Goal: Transaction & Acquisition: Download file/media

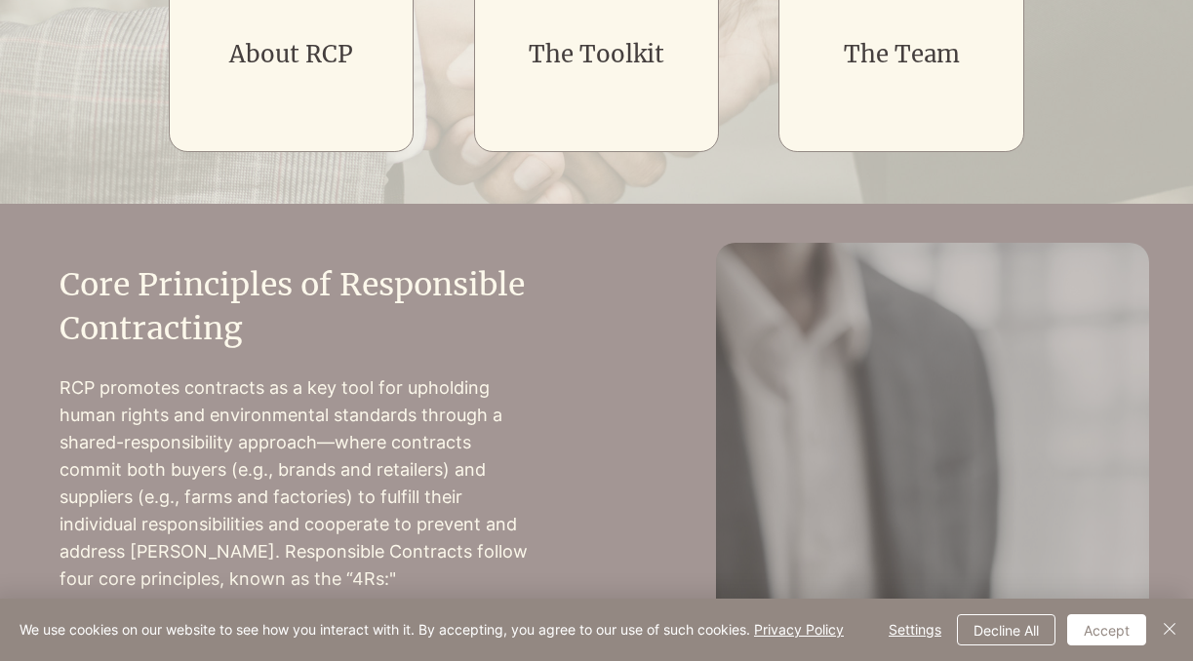
scroll to position [550, 0]
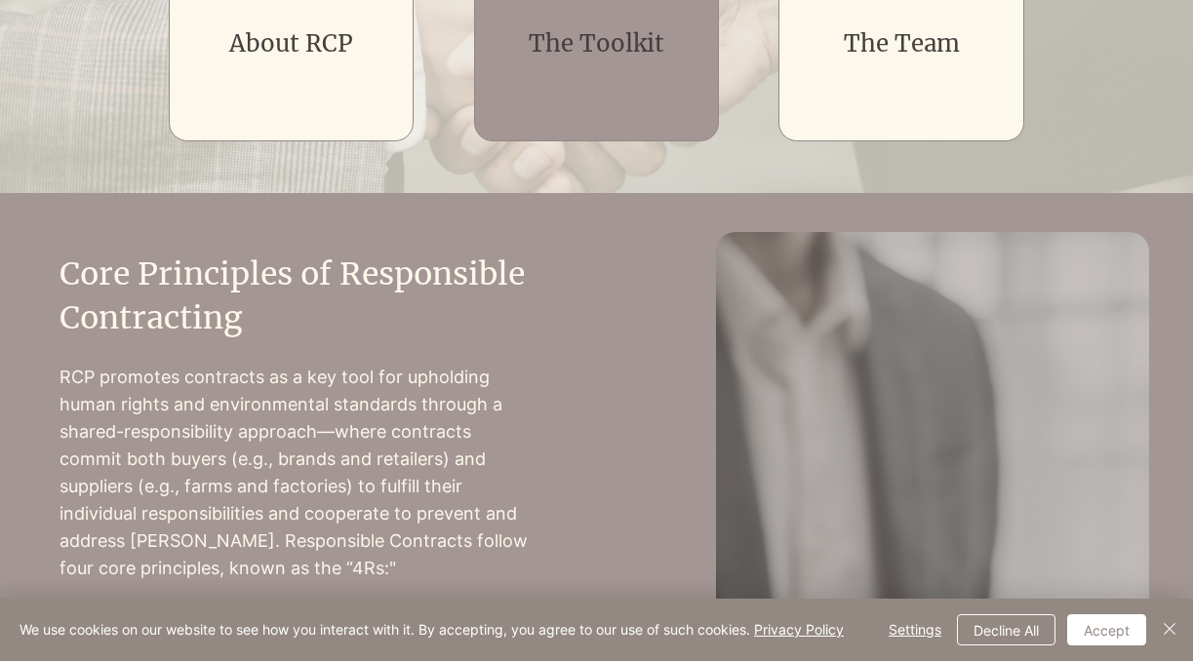
click at [586, 69] on div "main content" at bounding box center [597, 43] width 246 height 195
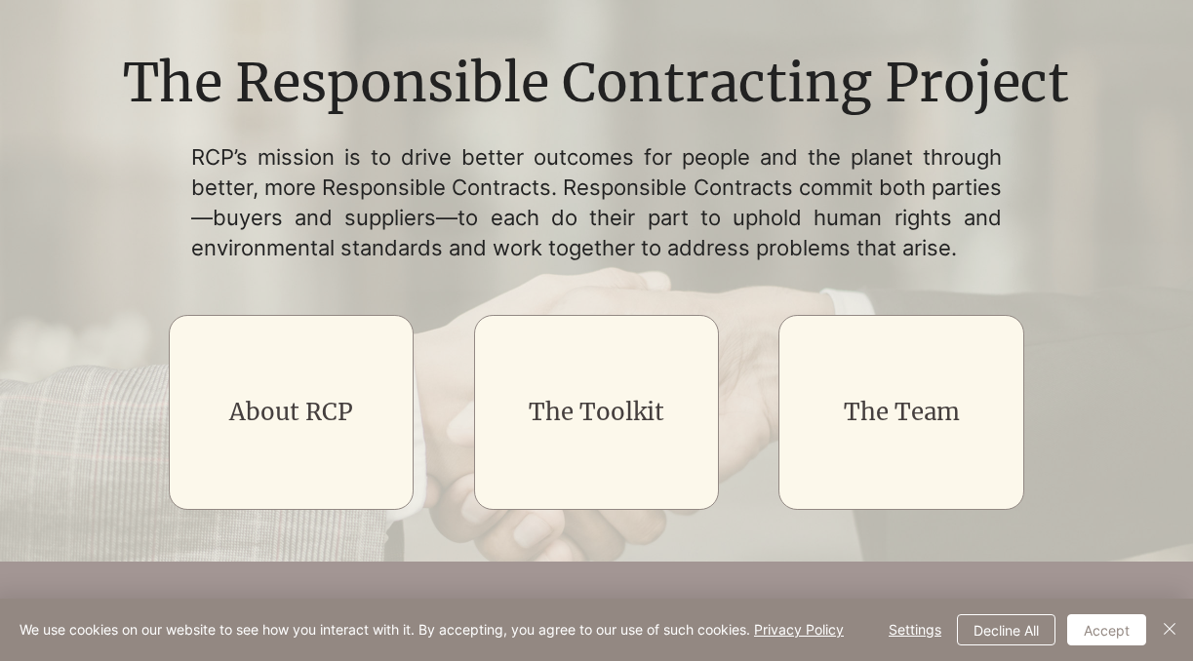
scroll to position [187, 0]
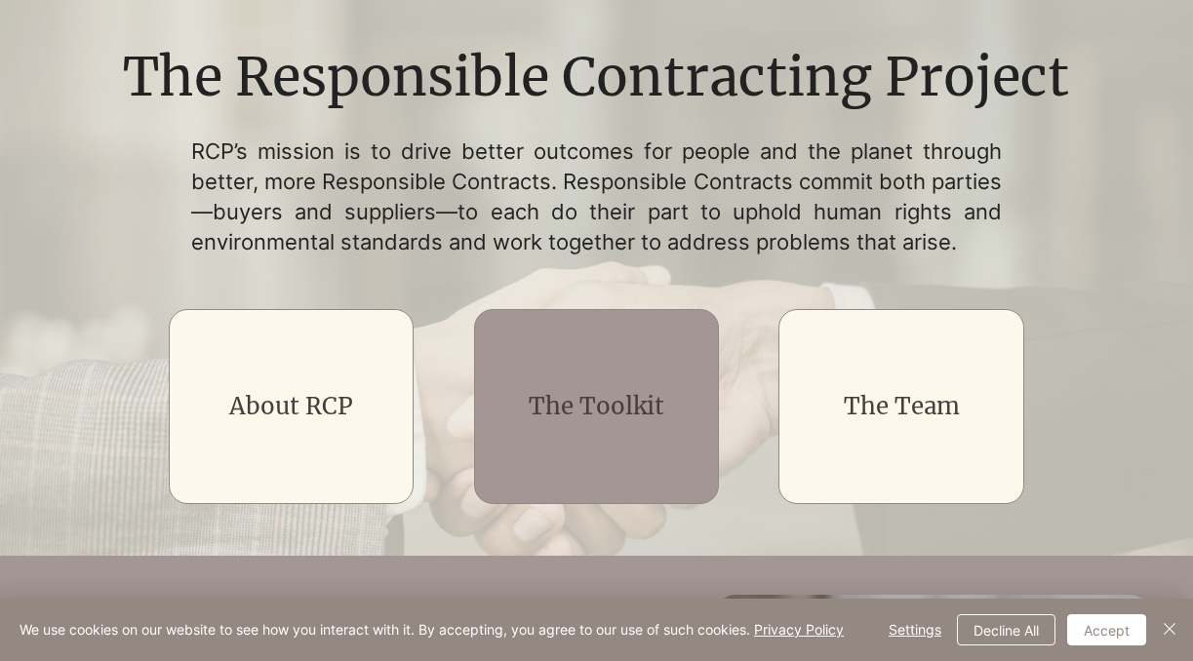
click at [587, 377] on div "main content" at bounding box center [597, 406] width 246 height 195
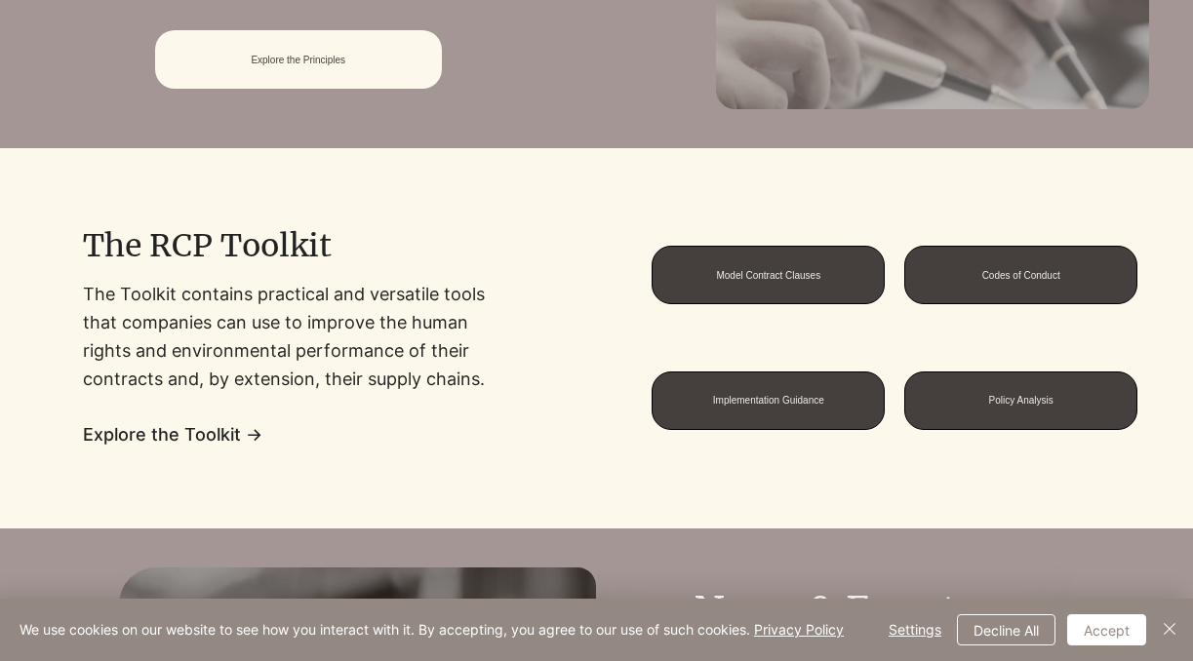
scroll to position [1323, 0]
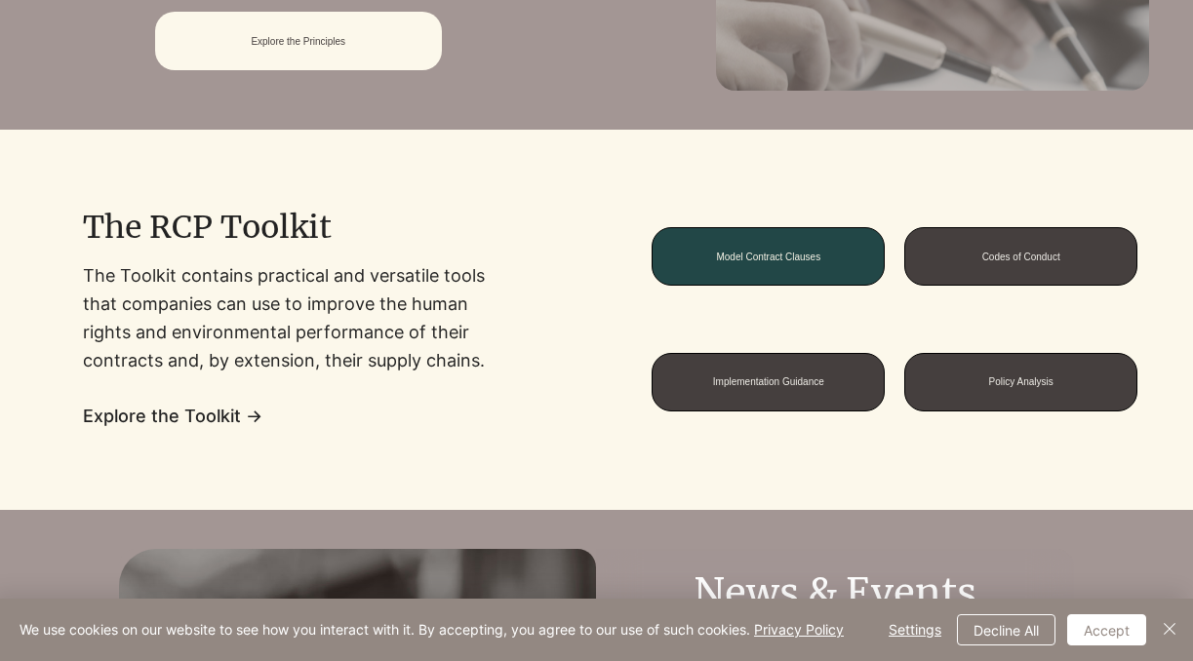
click at [730, 259] on span "Model Contract Clauses" at bounding box center [768, 257] width 104 height 11
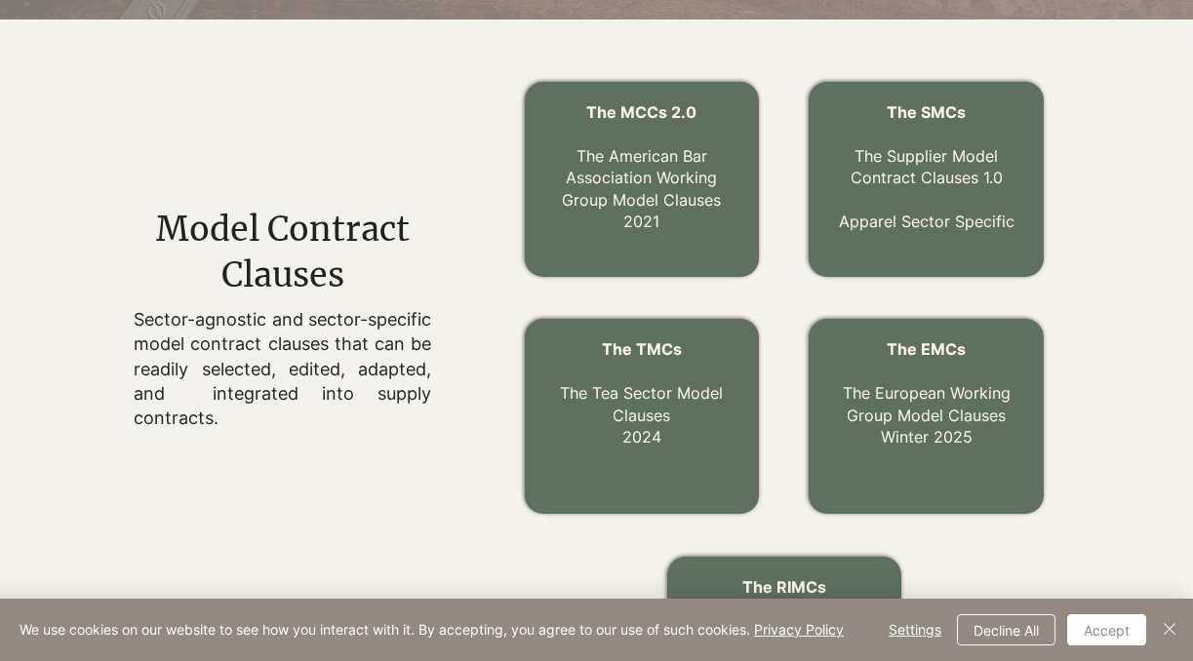
scroll to position [615, 0]
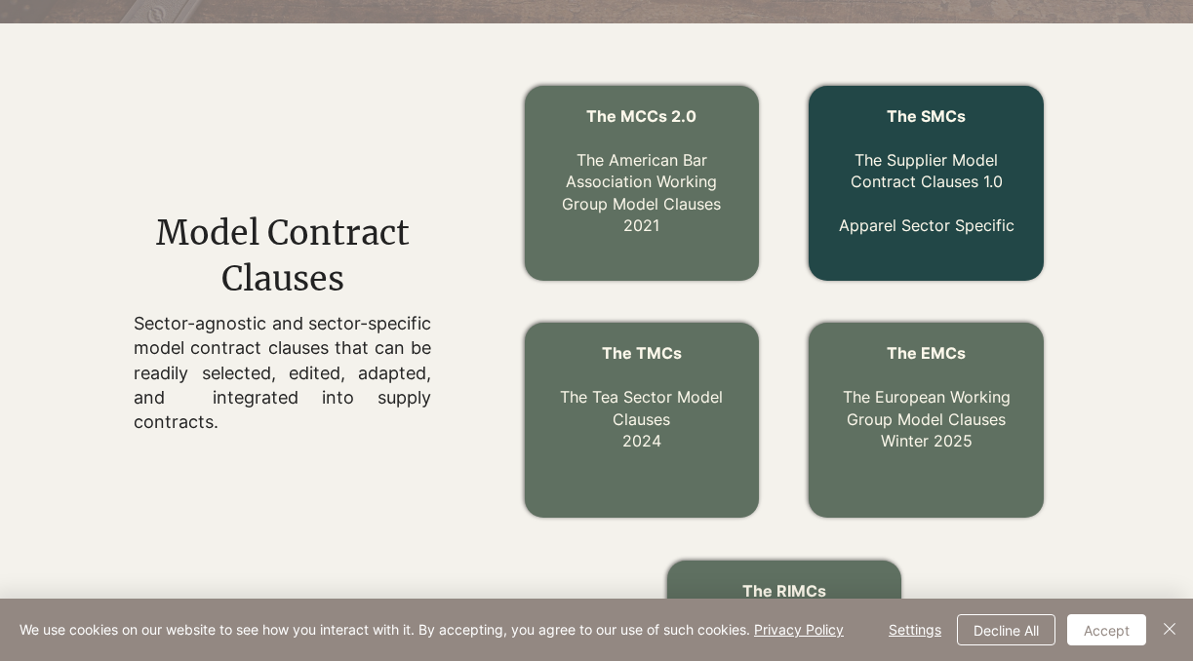
click at [882, 177] on link "The Supplier Model Contract Clauses 1.0" at bounding box center [926, 170] width 152 height 41
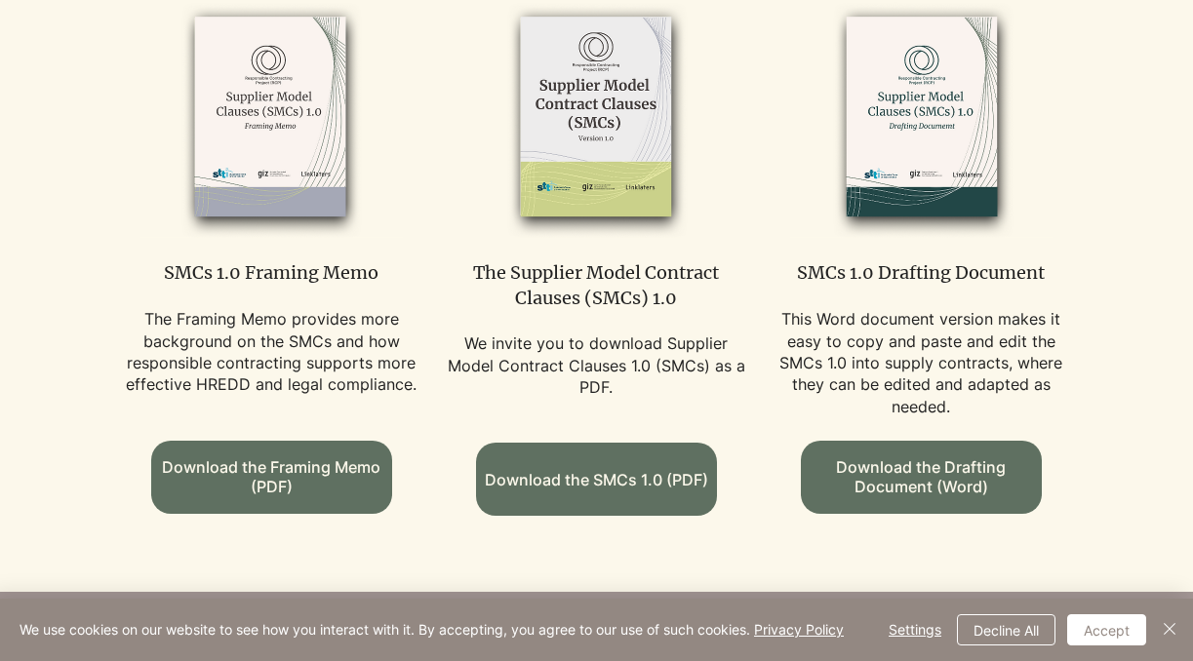
scroll to position [1291, 0]
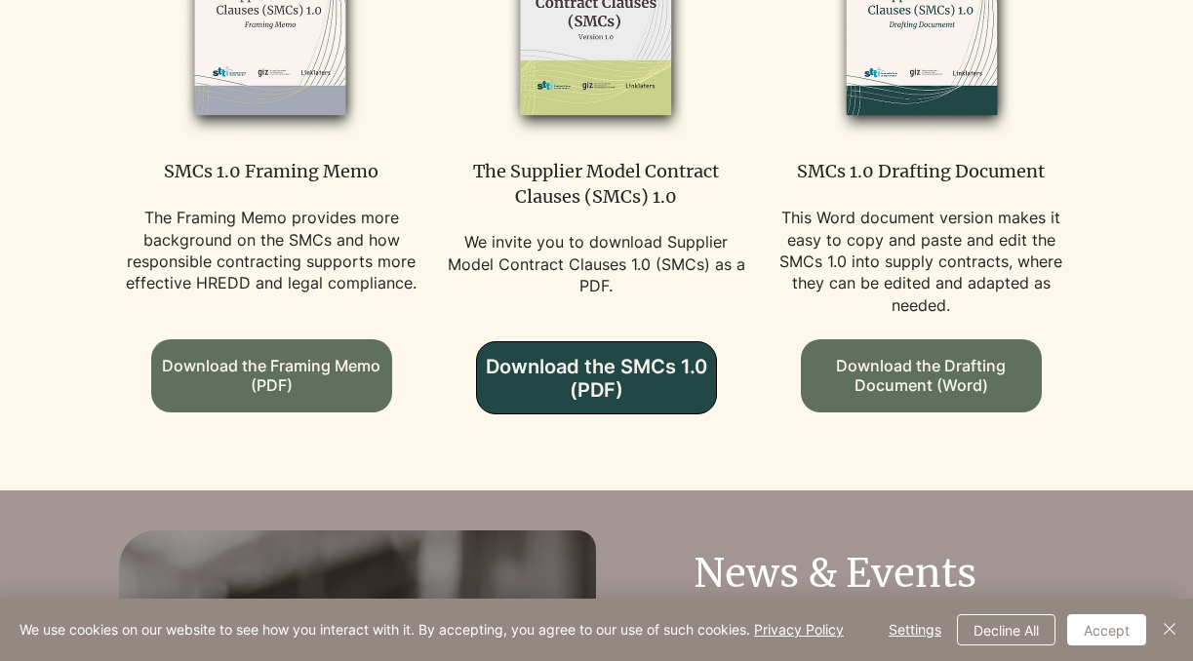
click at [604, 398] on span "Download the SMCs 1.0 (PDF)" at bounding box center [596, 378] width 239 height 47
